Goal: Find specific page/section: Find specific page/section

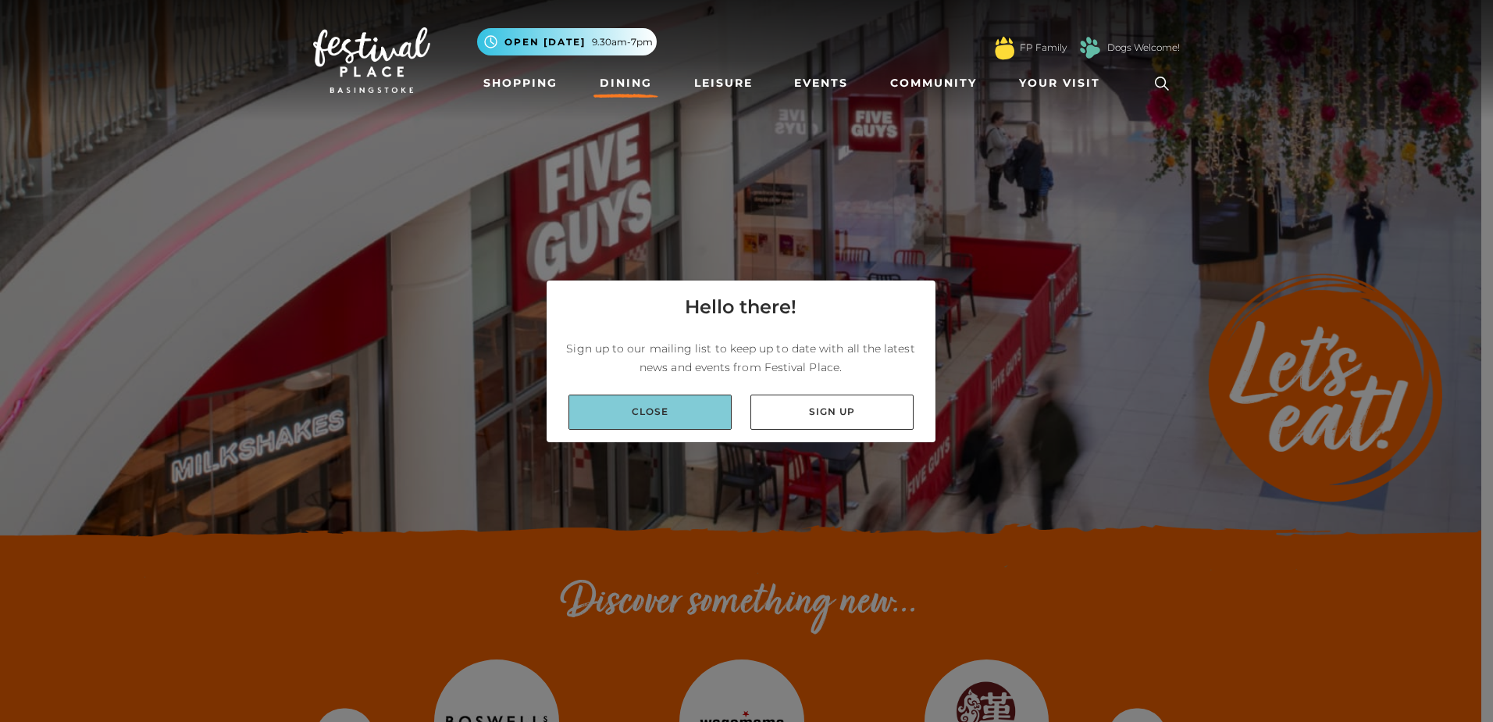
click at [705, 418] on link "Close" at bounding box center [650, 411] width 163 height 35
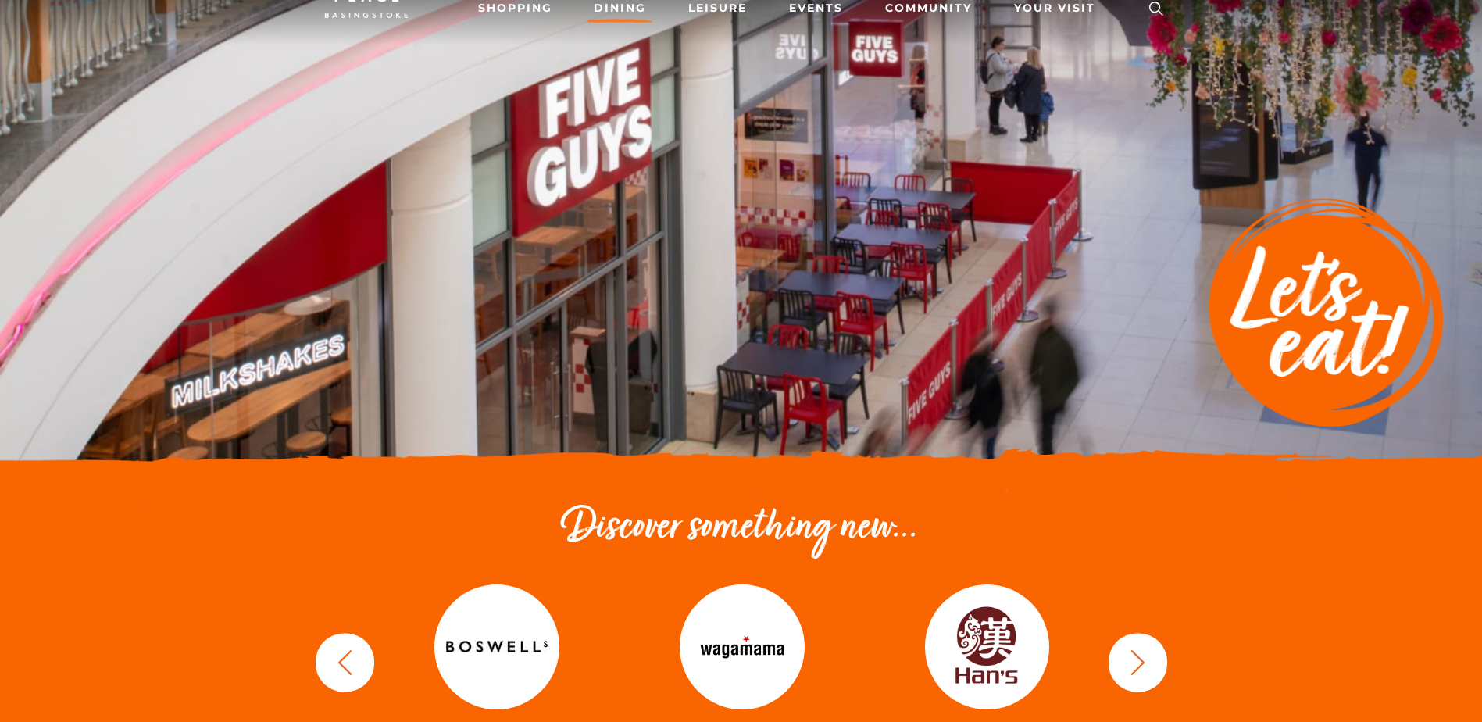
scroll to position [78, 0]
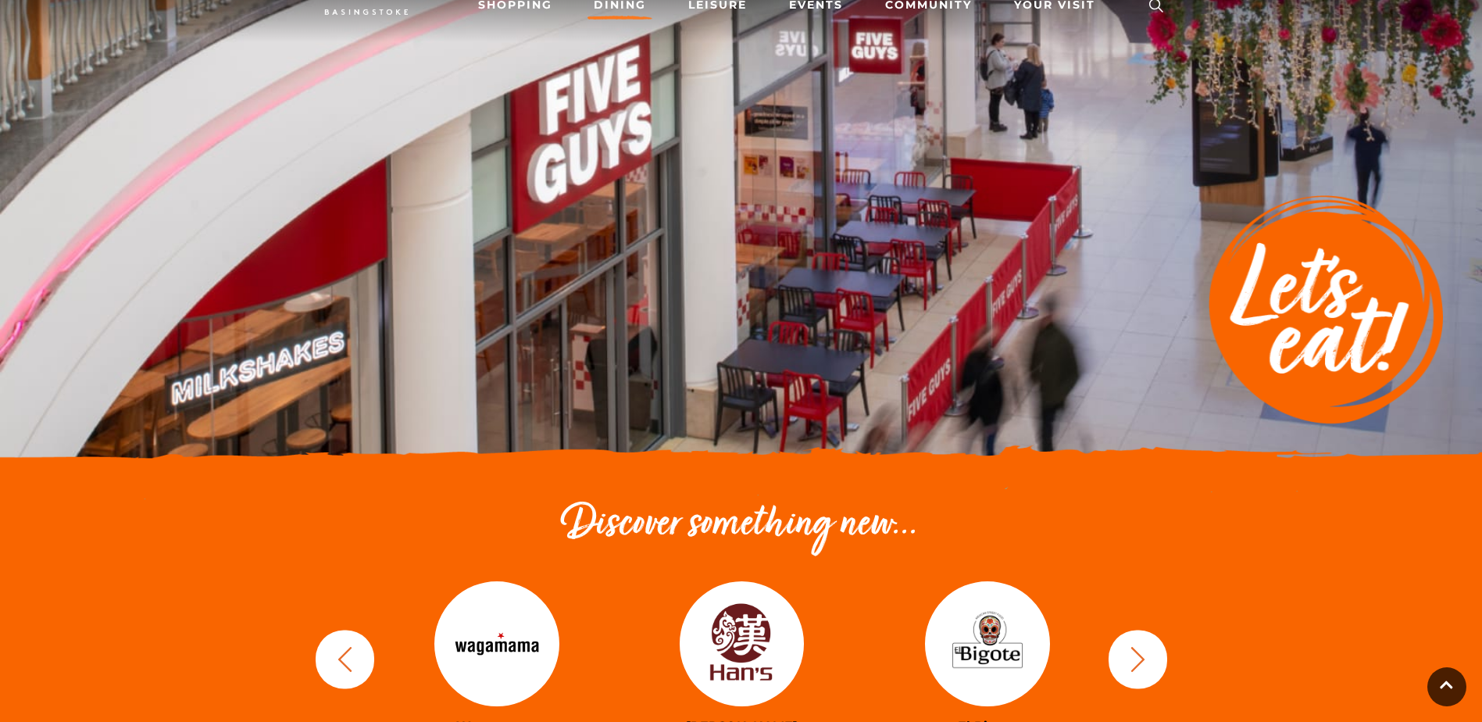
click at [755, 651] on img at bounding box center [742, 643] width 125 height 125
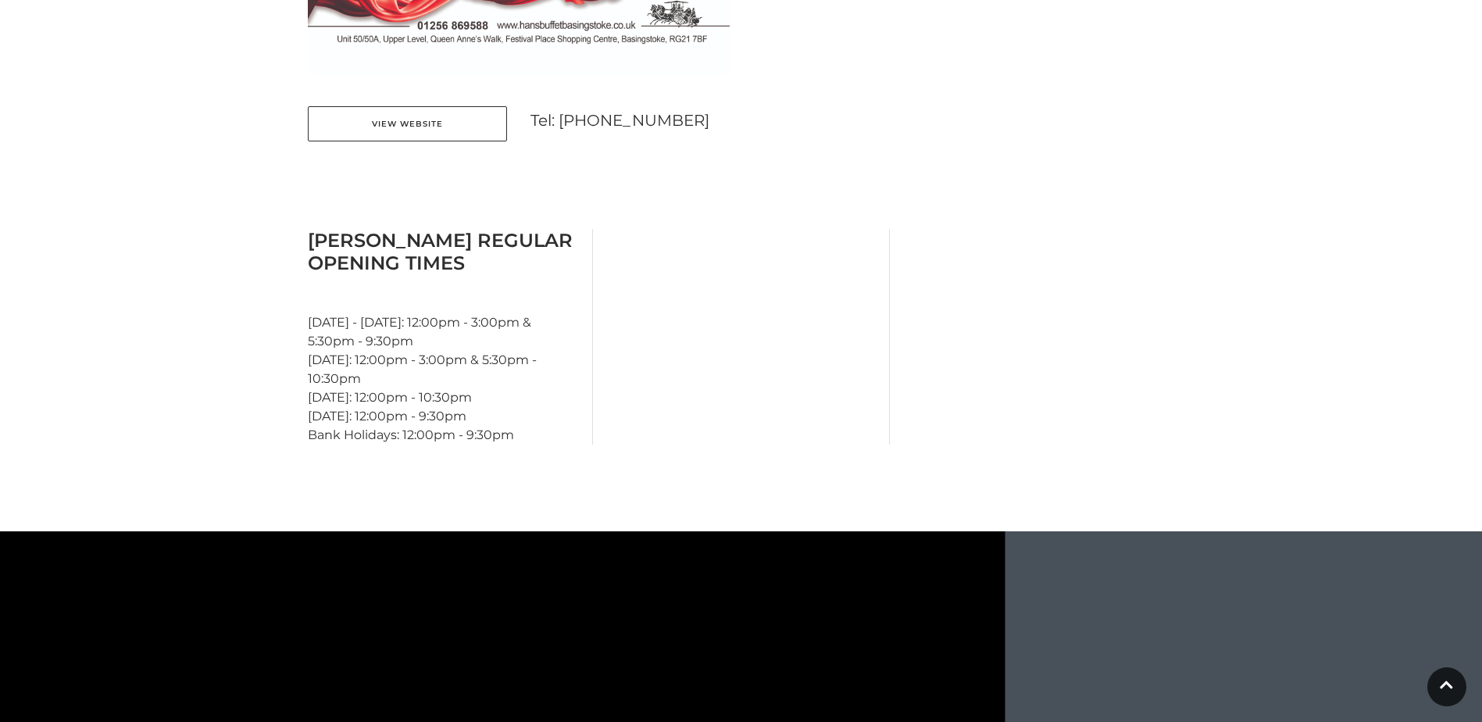
scroll to position [1250, 0]
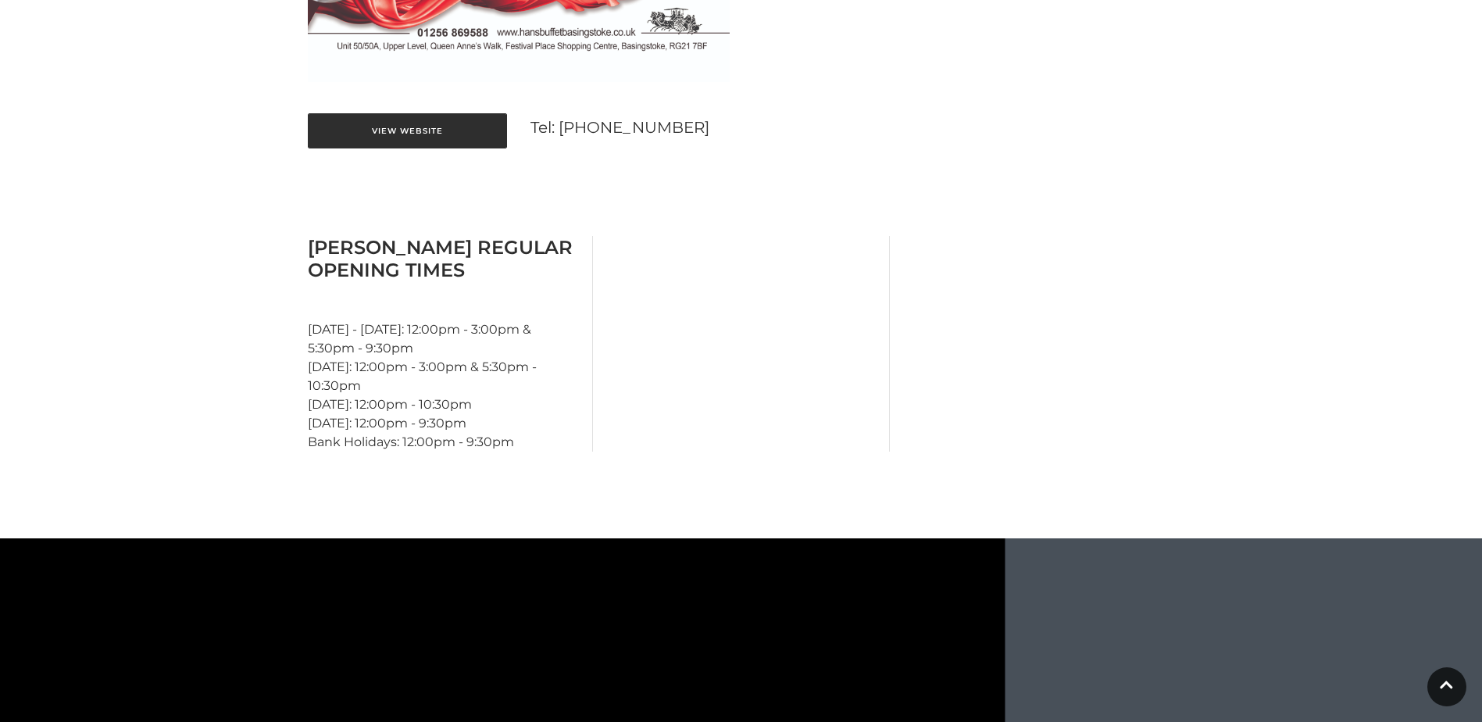
click at [402, 125] on link "View Website" at bounding box center [407, 130] width 199 height 35
